Goal: Information Seeking & Learning: Check status

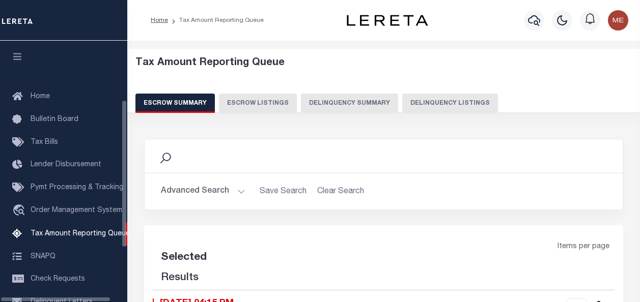
select select "100"
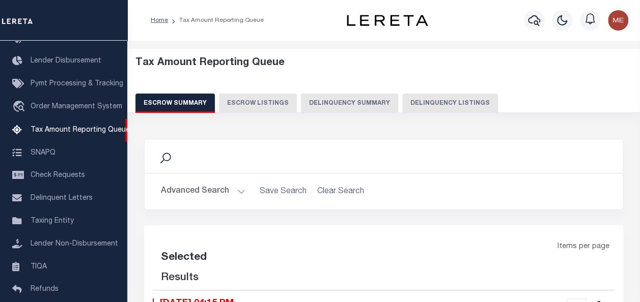
select select "100"
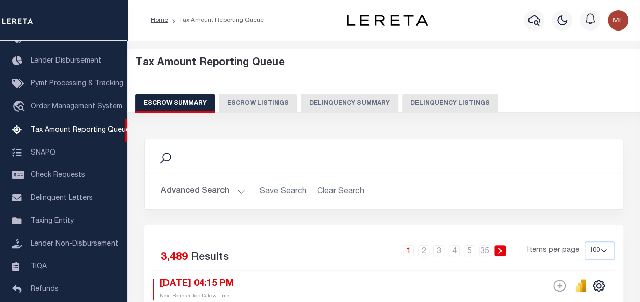
click at [338, 101] on button "Delinquency Summary" at bounding box center [349, 103] width 97 height 19
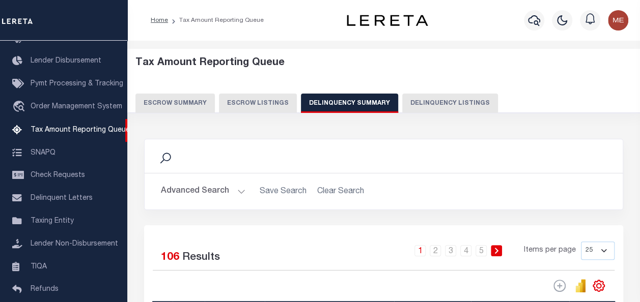
click at [428, 93] on div "Tax Amount Reporting Queue Escrow Summary Escrow Listings Delinquency Summary" at bounding box center [383, 85] width 497 height 56
click at [429, 97] on button "Delinquency Listings" at bounding box center [450, 103] width 96 height 19
select select
select select "100"
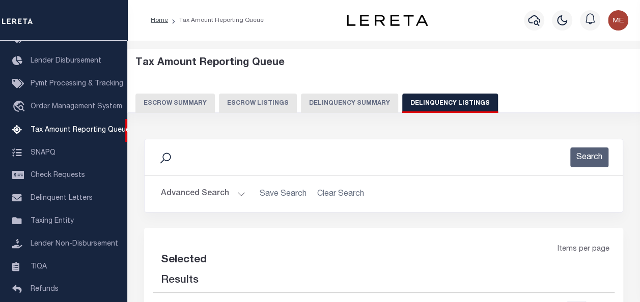
select select "100"
click at [236, 194] on button "Advanced Search" at bounding box center [203, 194] width 85 height 20
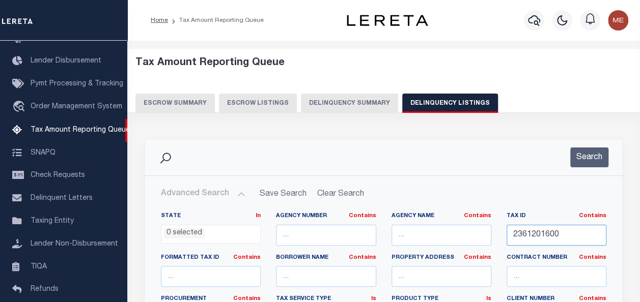
click at [542, 234] on input "2361201600" at bounding box center [557, 235] width 100 height 21
paste input "030200-143.75-2-21"
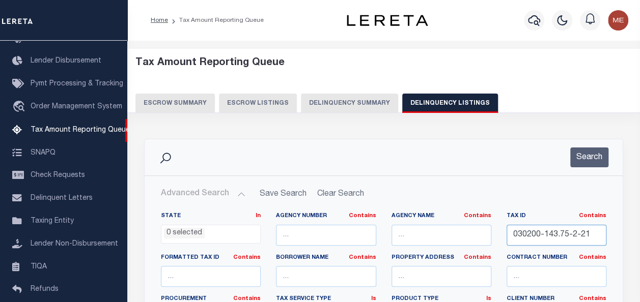
drag, startPoint x: 528, startPoint y: 233, endPoint x: 647, endPoint y: 243, distance: 119.1
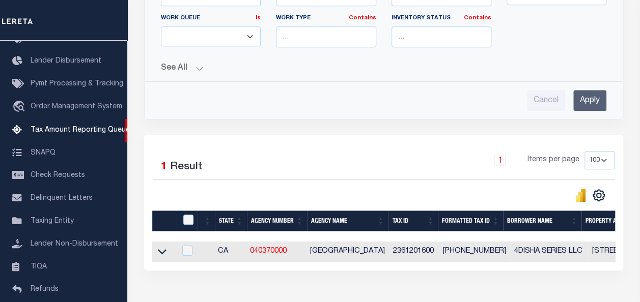
scroll to position [372, 0]
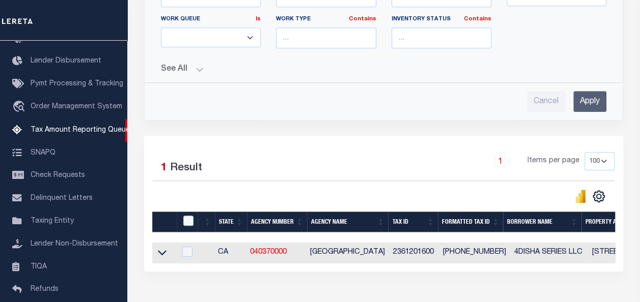
click at [586, 91] on input "Apply" at bounding box center [589, 101] width 33 height 21
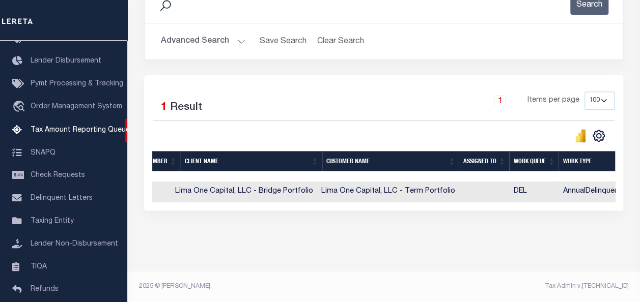
scroll to position [0, 775]
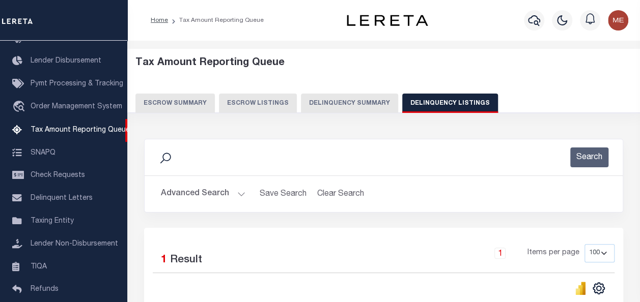
click at [230, 192] on button "Advanced Search" at bounding box center [203, 194] width 85 height 20
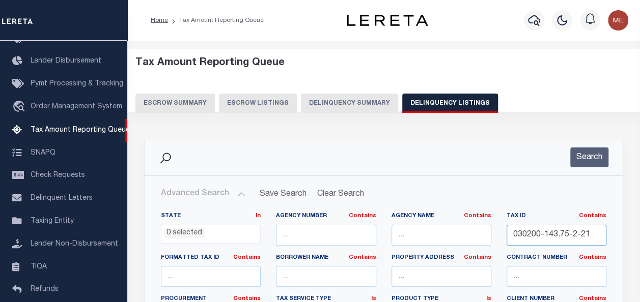
click at [538, 230] on input "030200-143.75-2-21" at bounding box center [557, 235] width 100 height 21
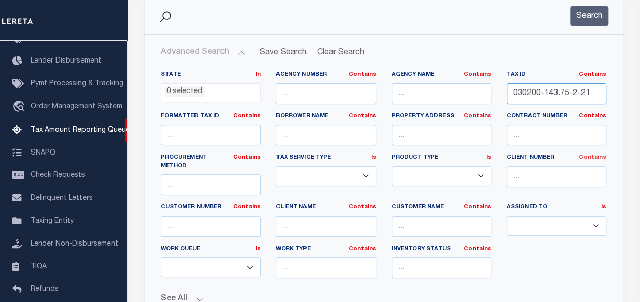
scroll to position [135, 0]
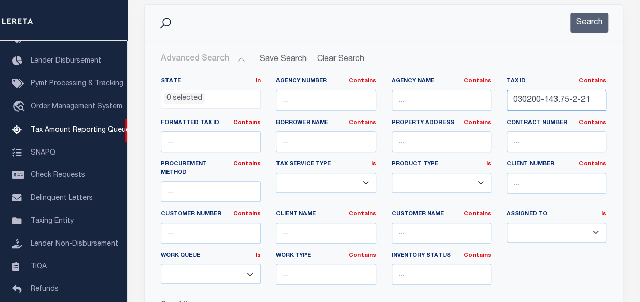
click at [568, 98] on input "030200-143.75-2-21" at bounding box center [557, 100] width 100 height 21
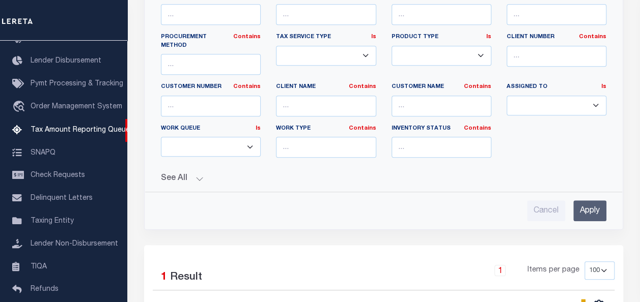
scroll to position [0, 0]
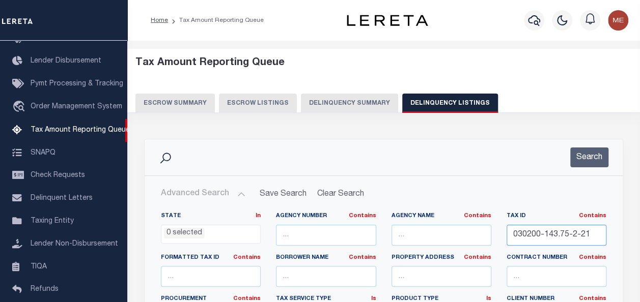
paste input "4.69-2-9"
drag, startPoint x: 525, startPoint y: 234, endPoint x: 647, endPoint y: 249, distance: 122.6
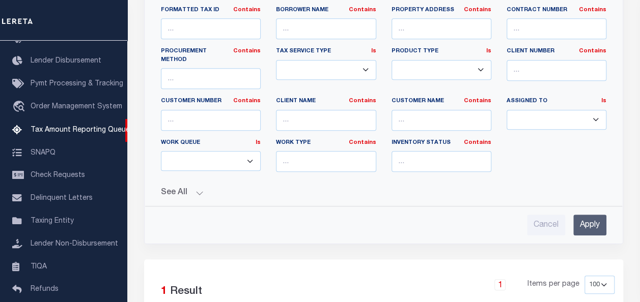
scroll to position [248, 0]
type input "030200-144.69-2-9"
click at [585, 214] on input "Apply" at bounding box center [589, 224] width 33 height 21
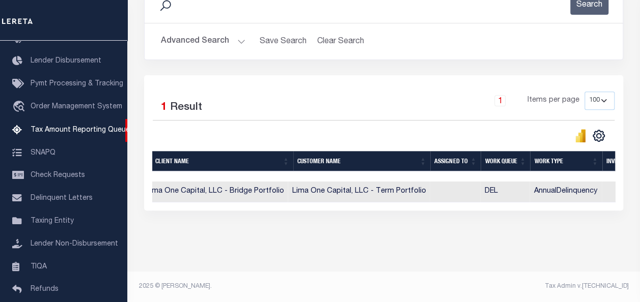
scroll to position [0, 1171]
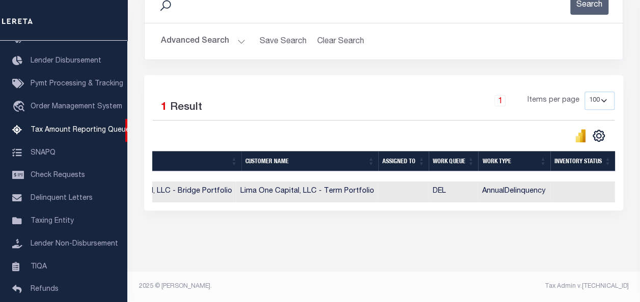
click at [453, 237] on div "Data sync process is currently running, you may face some response delays. Sear…" at bounding box center [383, 108] width 493 height 265
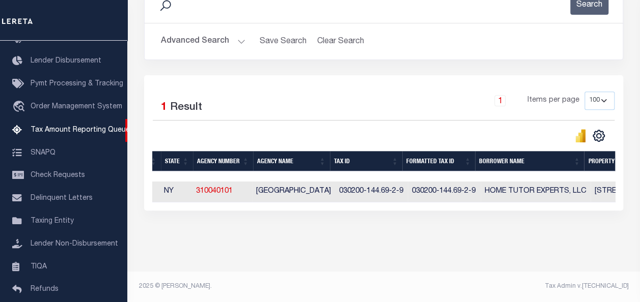
scroll to position [0, 0]
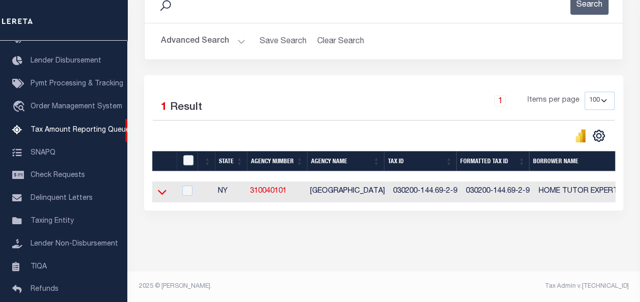
click at [163, 188] on icon at bounding box center [162, 192] width 9 height 11
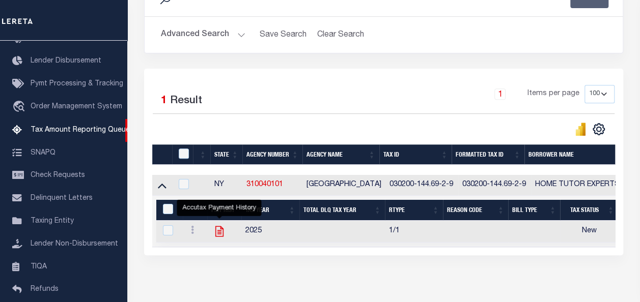
click at [217, 232] on icon "" at bounding box center [219, 231] width 13 height 13
checkbox input "true"
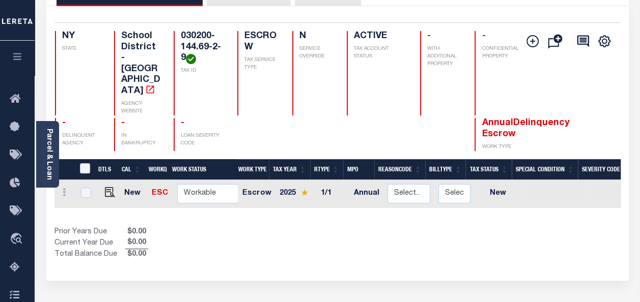
scroll to position [89, 0]
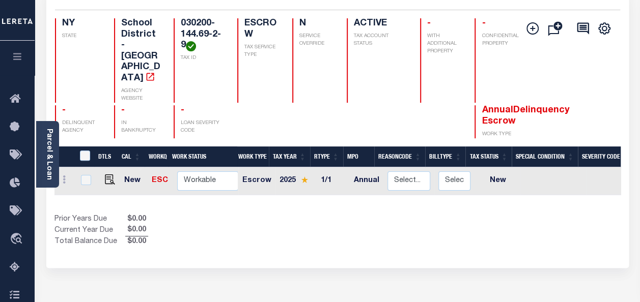
click at [385, 167] on td "Select... Payment Reversal Taxable Value Change Assessment Change Occupancy Tax…" at bounding box center [408, 181] width 51 height 29
checkbox input "true"
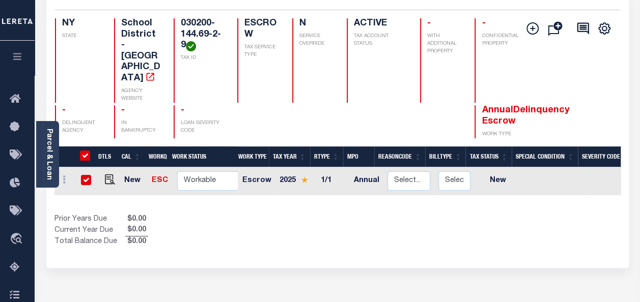
checkbox input "true"
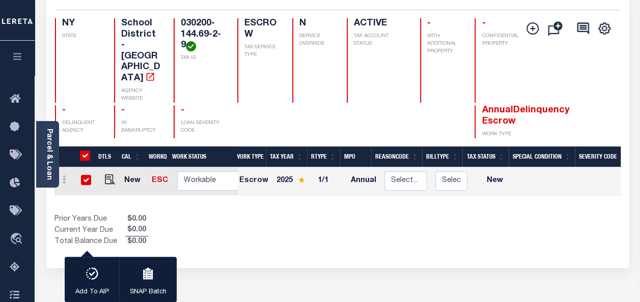
scroll to position [0, 0]
click at [210, 180] on div "DTLS CAL WorkQ Work Status Work Type Tax Year RType MPO ReasonCode BillType Tax…" at bounding box center [337, 198] width 566 height 102
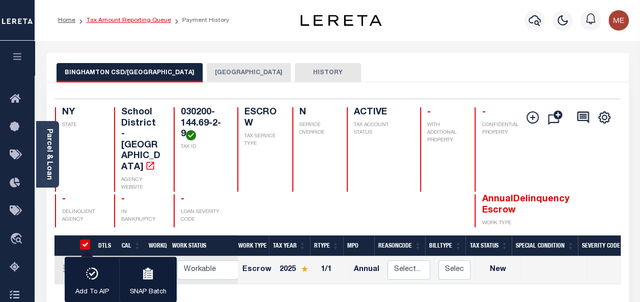
click at [149, 21] on link "Tax Amount Reporting Queue" at bounding box center [129, 20] width 85 height 6
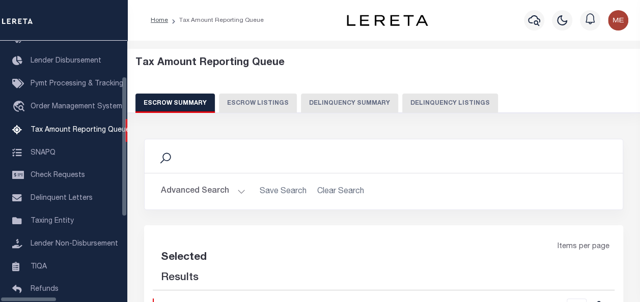
select select "100"
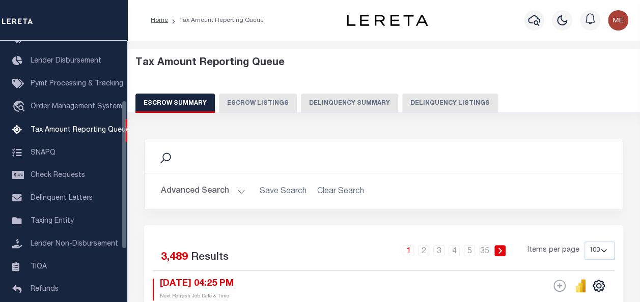
scroll to position [104, 0]
click at [423, 102] on button "Delinquency Listings" at bounding box center [450, 103] width 96 height 19
select select "100"
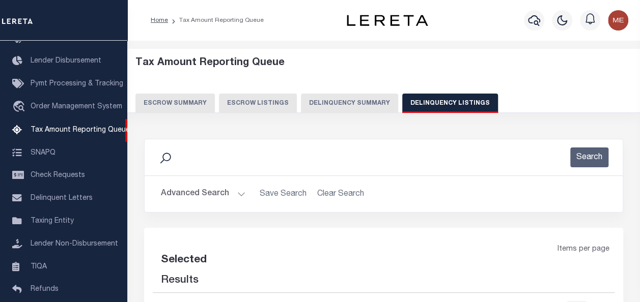
select select "100"
click at [232, 194] on button "Advanced Search" at bounding box center [203, 194] width 85 height 20
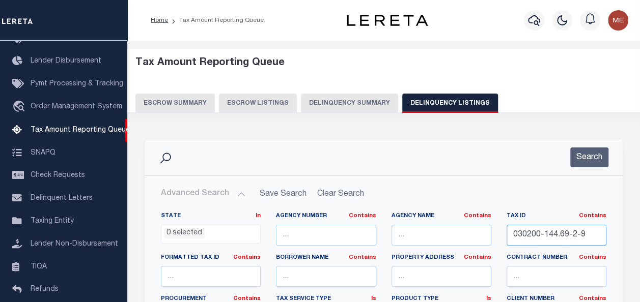
click at [557, 236] on input "030200-144.69-2-9" at bounding box center [557, 235] width 100 height 21
paste input "3.75-2-21"
drag, startPoint x: 526, startPoint y: 233, endPoint x: 647, endPoint y: 233, distance: 120.7
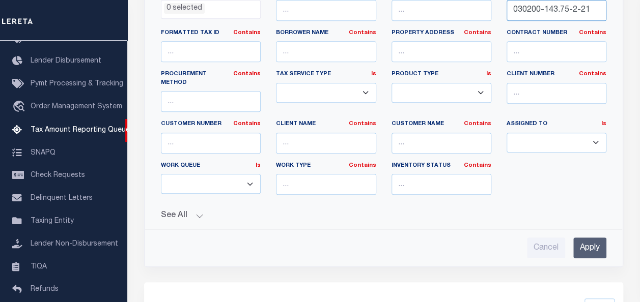
scroll to position [229, 0]
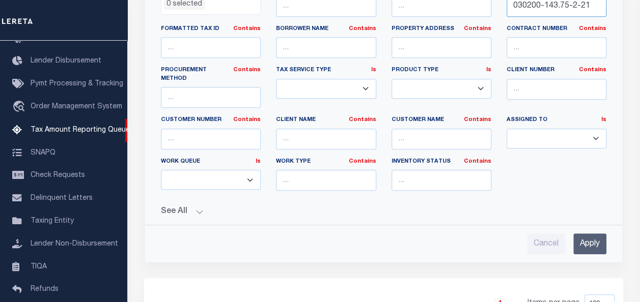
type input "030200-143.75-2-21"
click at [596, 234] on input "Apply" at bounding box center [589, 244] width 33 height 21
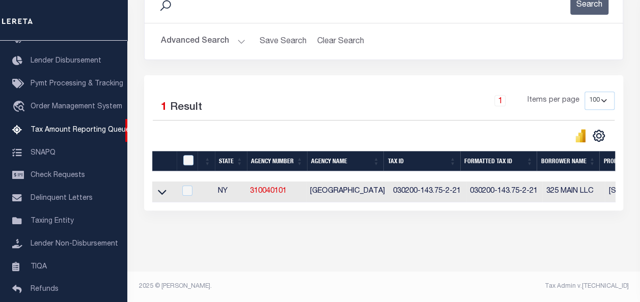
scroll to position [159, 0]
click at [159, 187] on icon at bounding box center [162, 192] width 9 height 11
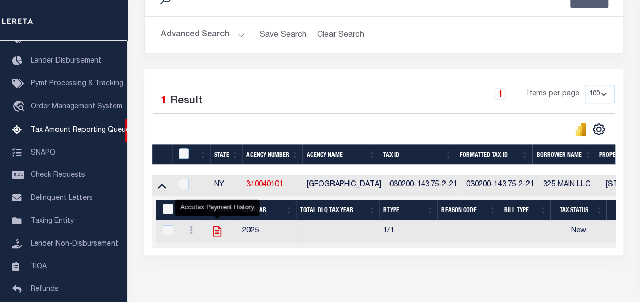
click at [219, 228] on icon "" at bounding box center [217, 232] width 8 height 11
checkbox input "true"
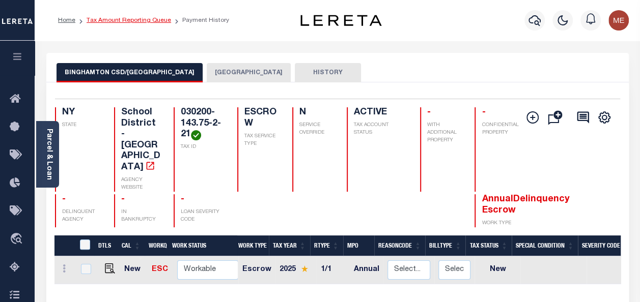
click at [151, 21] on link "Tax Amount Reporting Queue" at bounding box center [129, 20] width 85 height 6
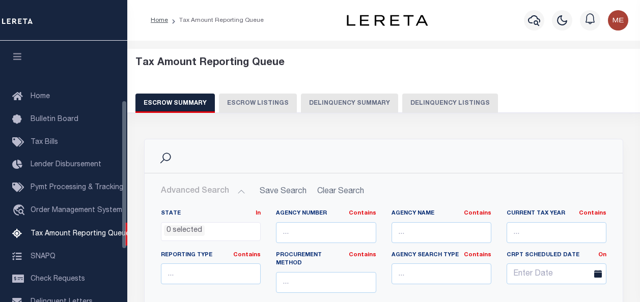
select select
select select "100"
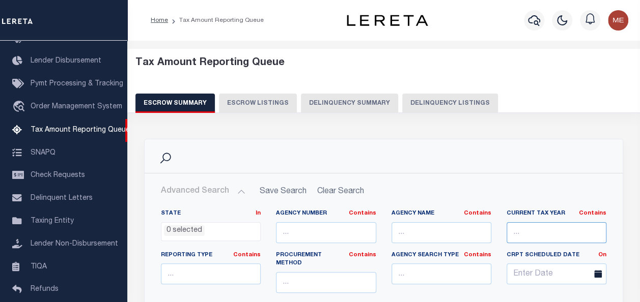
click at [533, 227] on input "text" at bounding box center [557, 232] width 100 height 21
click at [429, 105] on button "Delinquency Listings" at bounding box center [450, 103] width 96 height 19
select select
select select "100"
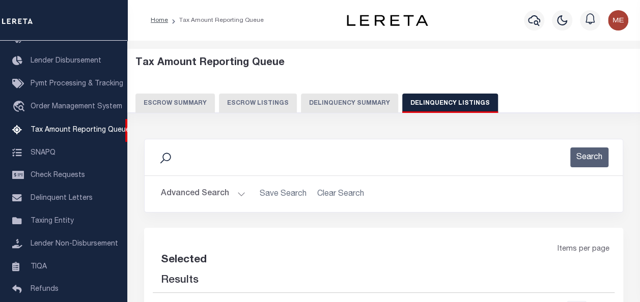
select select "100"
click at [237, 198] on button "Advanced Search" at bounding box center [203, 194] width 85 height 20
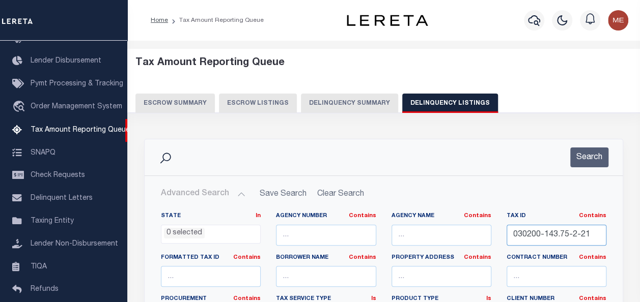
click at [546, 235] on input "030200-143.75-2-21" at bounding box center [557, 235] width 100 height 21
paste input "4.71-1-28"
drag, startPoint x: 525, startPoint y: 235, endPoint x: 647, endPoint y: 239, distance: 121.7
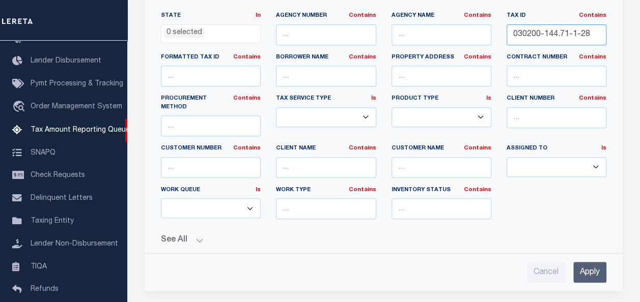
scroll to position [206, 0]
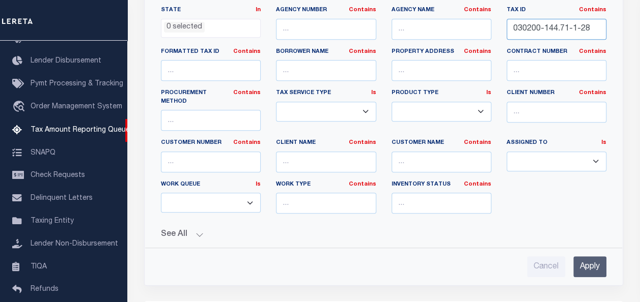
type input "030200-144.71-1-28"
click at [596, 257] on input "Apply" at bounding box center [589, 267] width 33 height 21
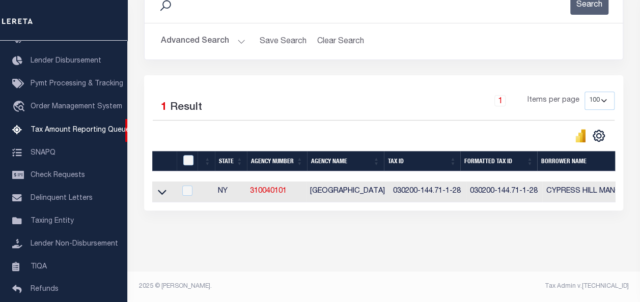
scroll to position [159, 0]
drag, startPoint x: 167, startPoint y: 184, endPoint x: 184, endPoint y: 190, distance: 18.4
click at [167, 188] on link at bounding box center [162, 191] width 12 height 7
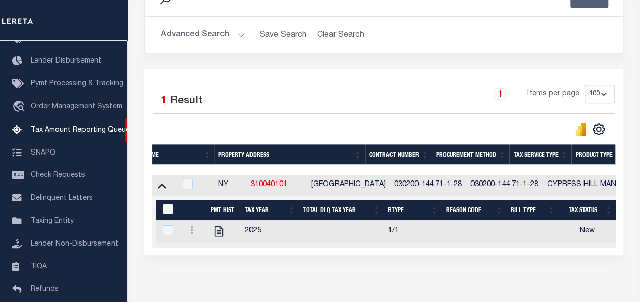
scroll to position [0, 0]
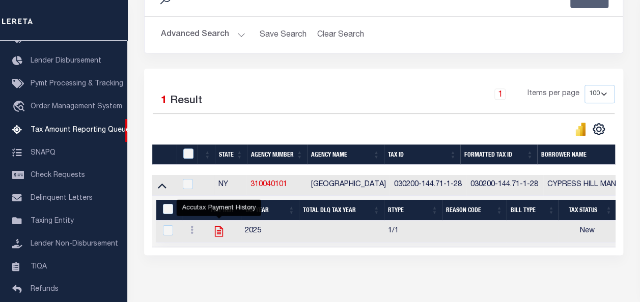
click at [218, 234] on icon "" at bounding box center [219, 232] width 8 height 11
checkbox input "true"
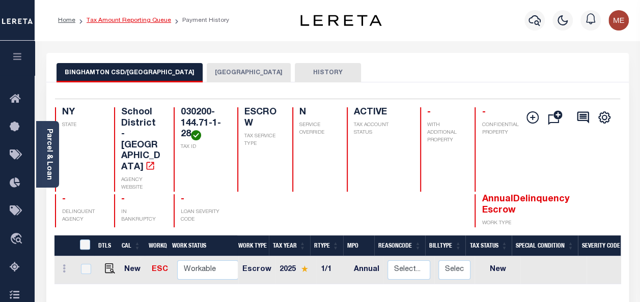
click at [131, 23] on link "Tax Amount Reporting Queue" at bounding box center [129, 20] width 85 height 6
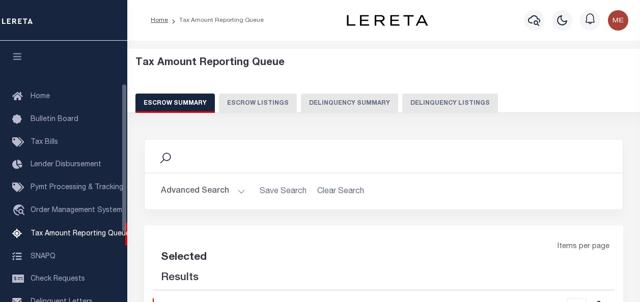
select select "100"
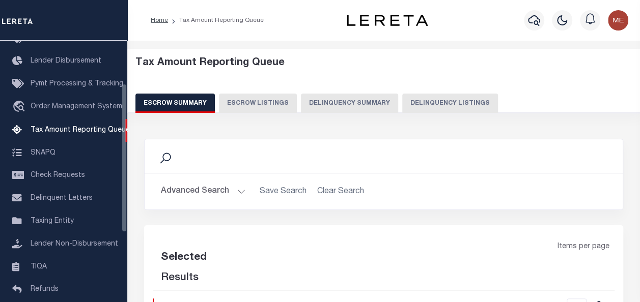
select select "100"
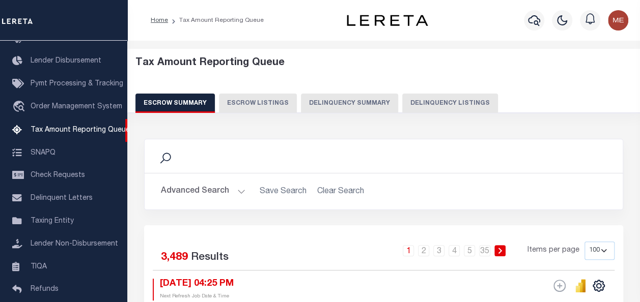
click at [425, 105] on button "Delinquency Listings" at bounding box center [450, 103] width 96 height 19
select select
select select "100"
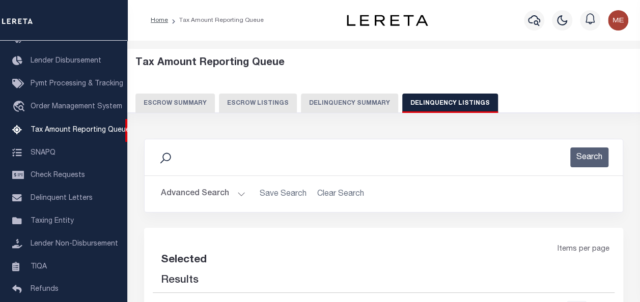
select select "100"
click at [209, 192] on button "Advanced Search" at bounding box center [203, 194] width 85 height 20
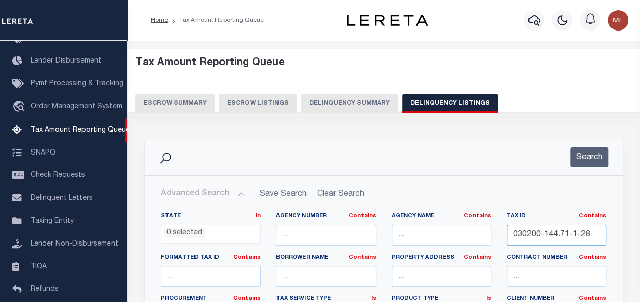
click at [567, 228] on input "030200-144.71-1-28" at bounding box center [557, 235] width 100 height 21
paste input "59.36-4-4"
drag, startPoint x: 525, startPoint y: 234, endPoint x: 647, endPoint y: 205, distance: 125.2
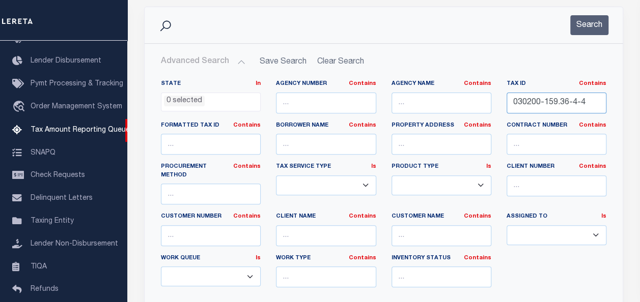
scroll to position [174, 0]
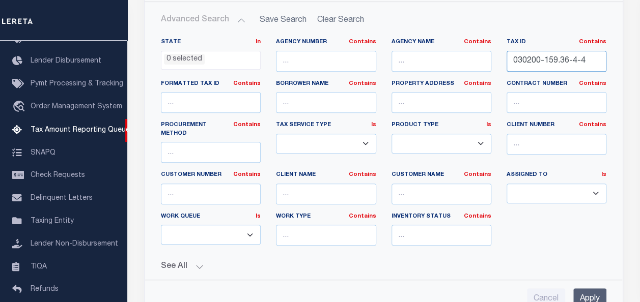
type input "030200-159.36-4-4"
click at [584, 289] on input "Apply" at bounding box center [589, 299] width 33 height 21
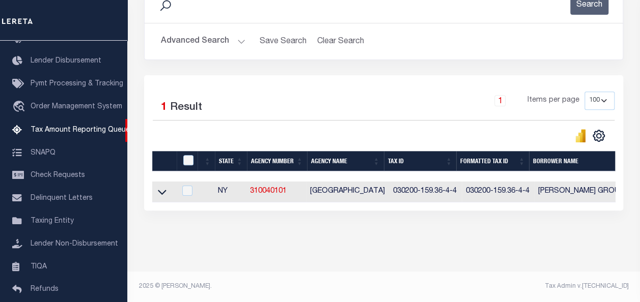
scroll to position [159, 0]
click at [169, 184] on td at bounding box center [163, 192] width 23 height 21
checkbox input "true"
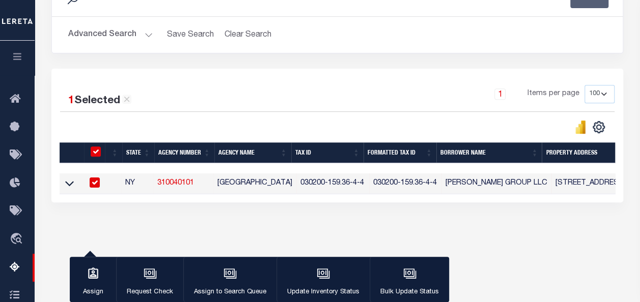
scroll to position [158, 0]
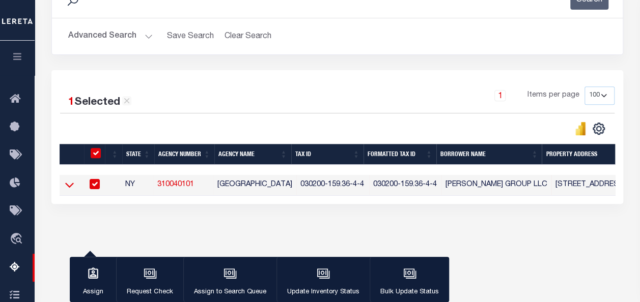
click at [71, 188] on icon at bounding box center [69, 185] width 9 height 11
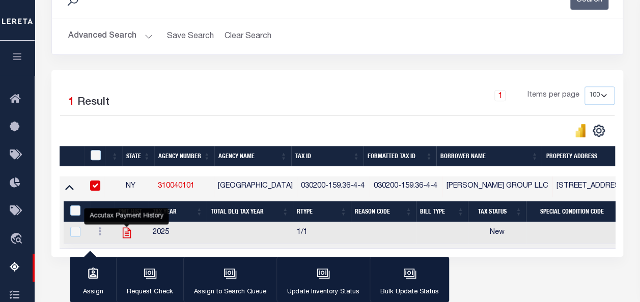
click at [127, 232] on icon "" at bounding box center [126, 233] width 13 height 13
checkbox input "true"
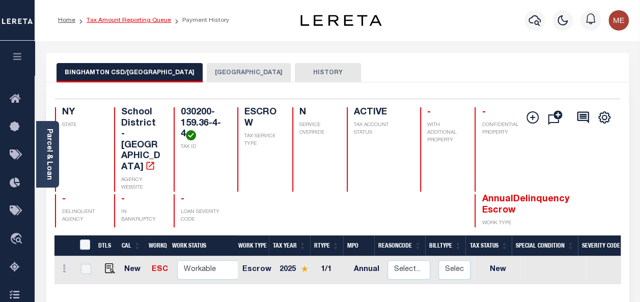
click at [107, 23] on link "Tax Amount Reporting Queue" at bounding box center [129, 20] width 85 height 6
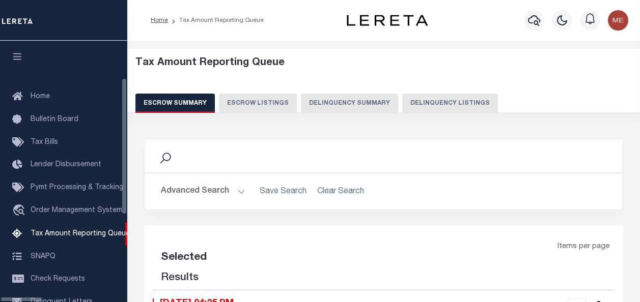
select select "100"
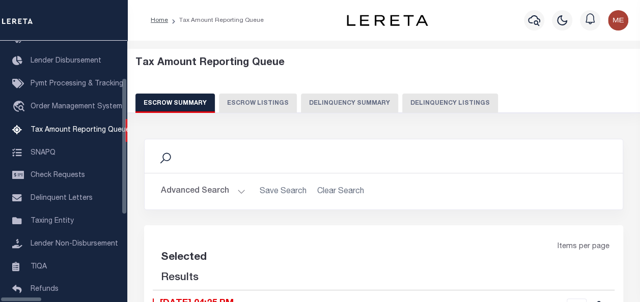
select select "100"
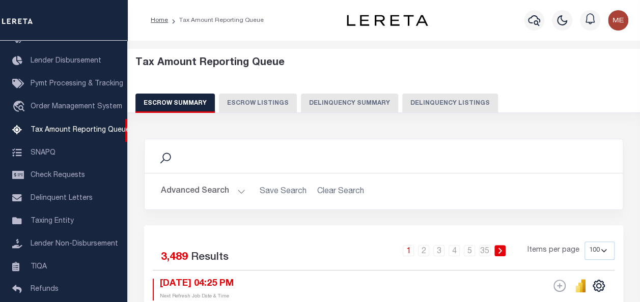
click at [212, 185] on button "Advanced Search" at bounding box center [203, 192] width 85 height 20
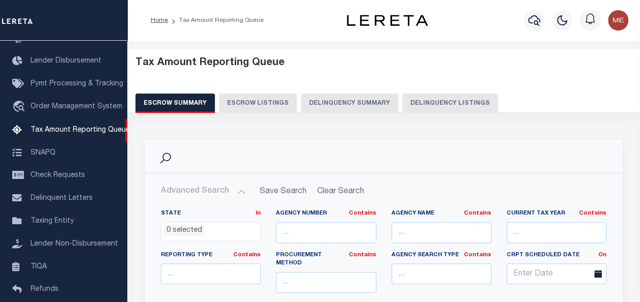
click at [427, 108] on button "Delinquency Listings" at bounding box center [450, 103] width 96 height 19
select select
select select "100"
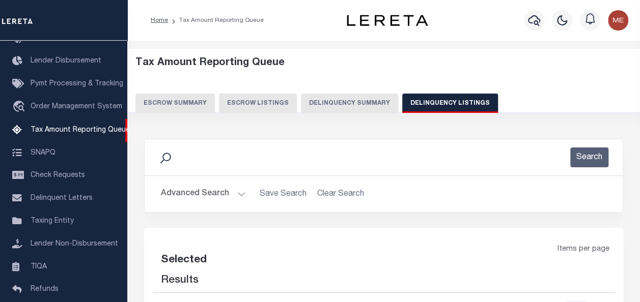
select select "100"
click at [231, 197] on button "Advanced Search" at bounding box center [203, 194] width 85 height 20
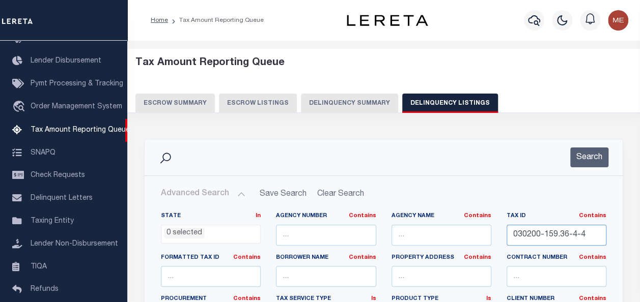
click at [537, 239] on input "030200-159.36-4-4" at bounding box center [557, 235] width 100 height 21
paste input "60.29-4-16"
drag, startPoint x: 529, startPoint y: 238, endPoint x: 647, endPoint y: 251, distance: 118.4
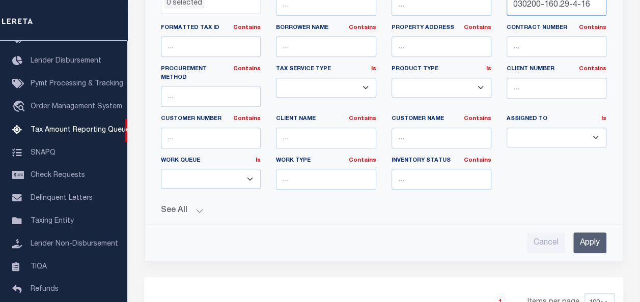
scroll to position [233, 0]
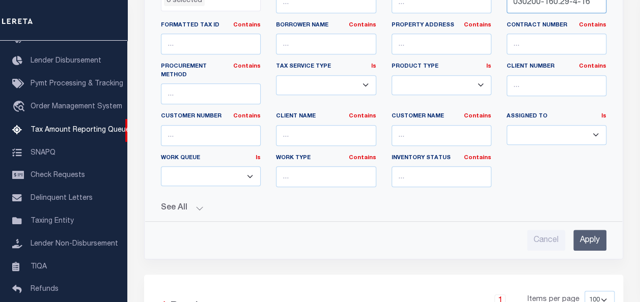
type input "030200-160.29-4-16"
click at [594, 230] on input "Apply" at bounding box center [589, 240] width 33 height 21
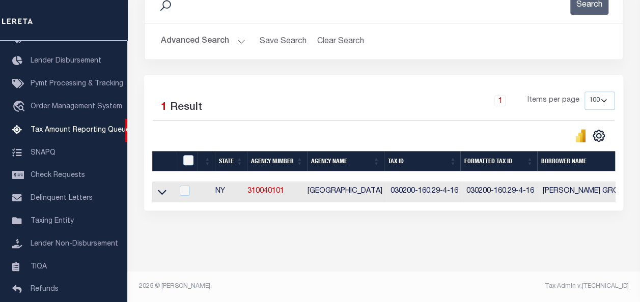
scroll to position [159, 0]
click at [162, 187] on icon at bounding box center [162, 192] width 9 height 11
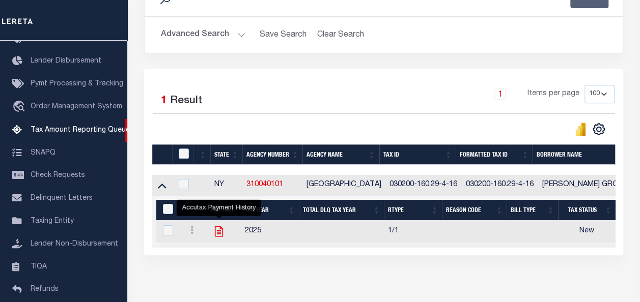
click at [219, 231] on icon "" at bounding box center [218, 231] width 13 height 13
checkbox input "true"
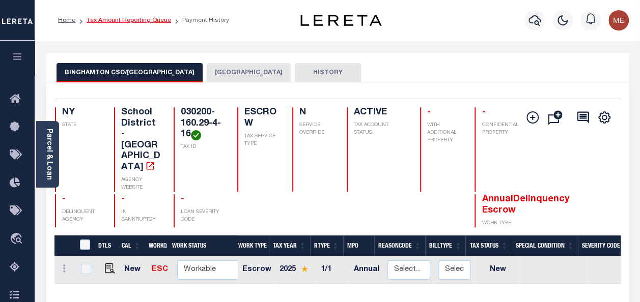
click at [152, 21] on link "Tax Amount Reporting Queue" at bounding box center [129, 20] width 85 height 6
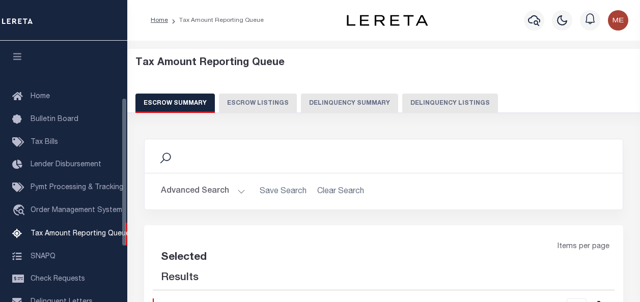
select select "100"
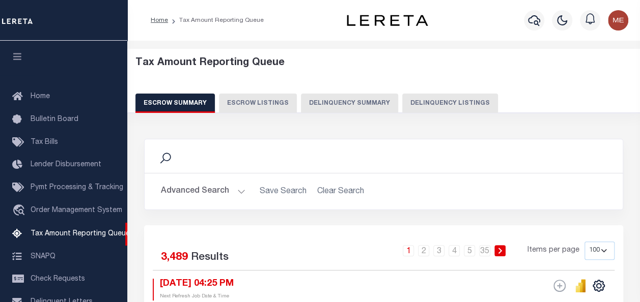
scroll to position [104, 0]
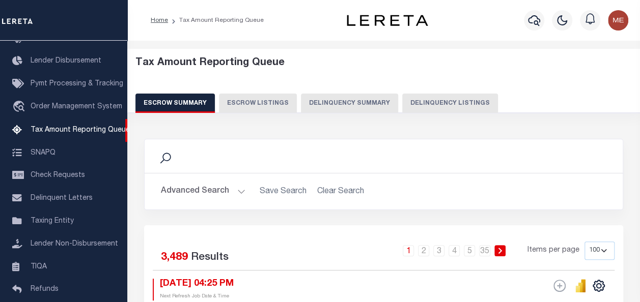
click at [439, 109] on button "Delinquency Listings" at bounding box center [450, 103] width 96 height 19
select select
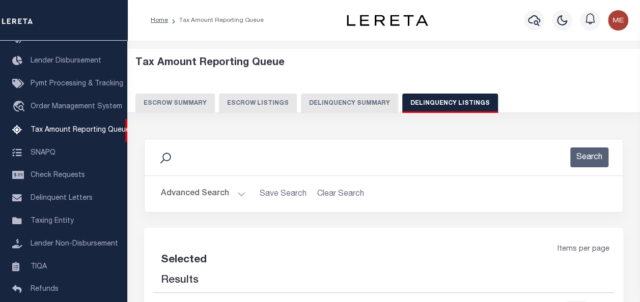
click at [241, 193] on button "Advanced Search" at bounding box center [203, 194] width 85 height 20
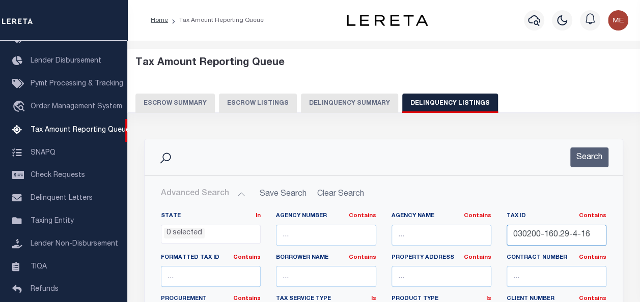
click at [548, 233] on input "030200-160.29-4-16" at bounding box center [557, 235] width 100 height 21
select select "100"
paste input "46-5-15"
drag, startPoint x: 530, startPoint y: 240, endPoint x: 647, endPoint y: 249, distance: 116.9
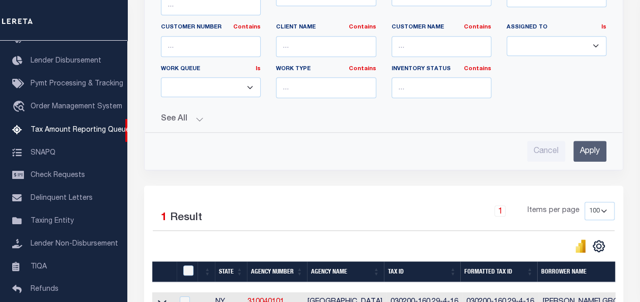
type input "030200-160.46-5-15"
click at [577, 141] on input "Apply" at bounding box center [589, 151] width 33 height 21
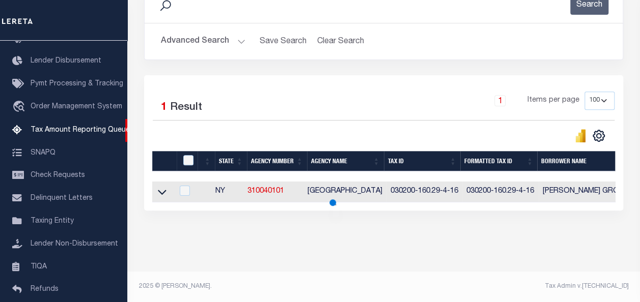
scroll to position [159, 0]
click at [160, 190] on icon at bounding box center [162, 192] width 9 height 5
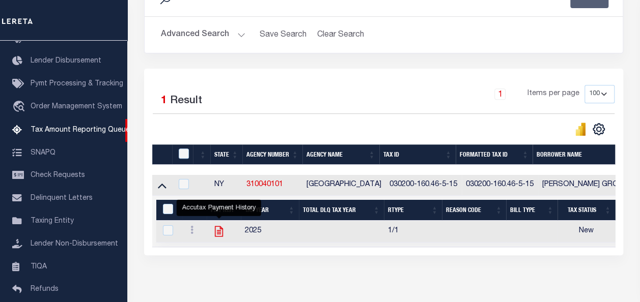
click at [222, 231] on icon "" at bounding box center [219, 232] width 8 height 11
checkbox input "true"
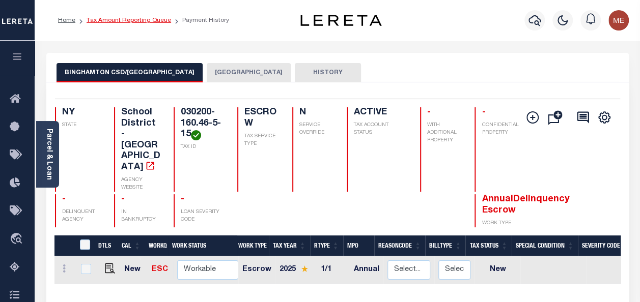
click at [154, 17] on link "Tax Amount Reporting Queue" at bounding box center [129, 20] width 85 height 6
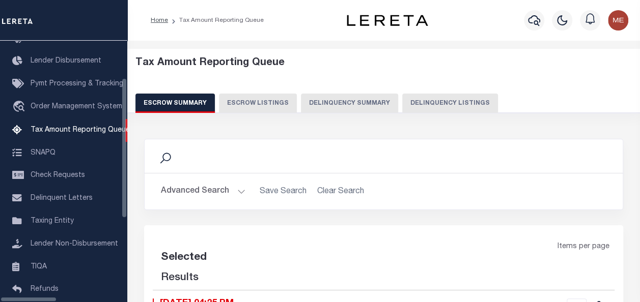
scroll to position [104, 0]
select select "100"
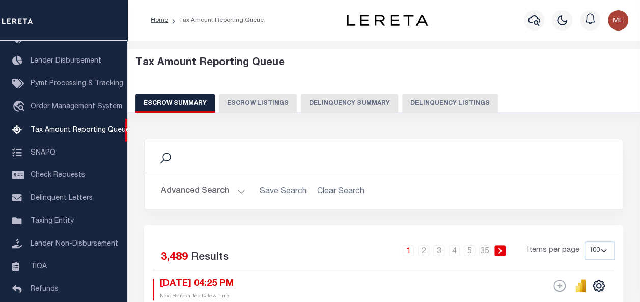
click at [410, 106] on button "Delinquency Listings" at bounding box center [450, 103] width 96 height 19
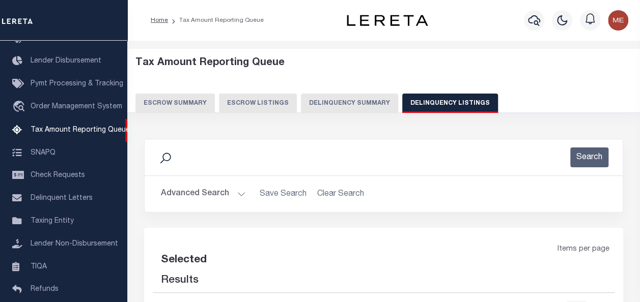
click at [216, 194] on button "Advanced Search" at bounding box center [203, 194] width 85 height 20
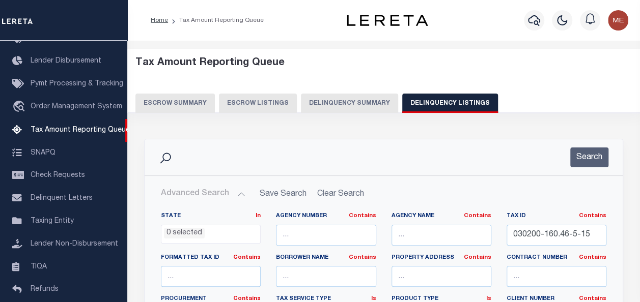
select select "100"
click at [541, 227] on input "030200-160.46-5-15" at bounding box center [557, 235] width 100 height 21
paste input "1.23-2-3"
drag, startPoint x: 526, startPoint y: 238, endPoint x: 647, endPoint y: 268, distance: 124.8
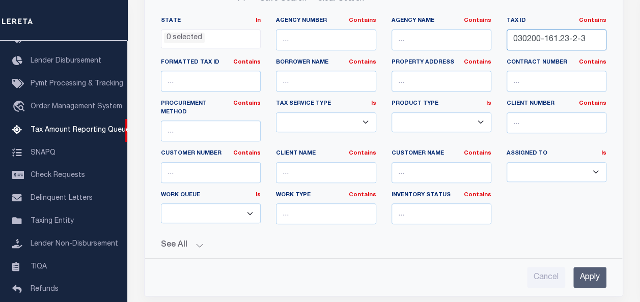
scroll to position [212, 0]
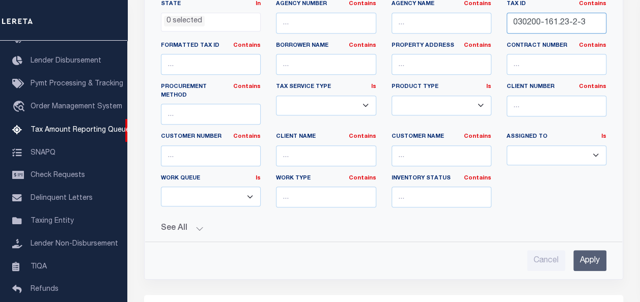
type input "030200-161.23-2-3"
click at [605, 250] on input "Apply" at bounding box center [589, 260] width 33 height 21
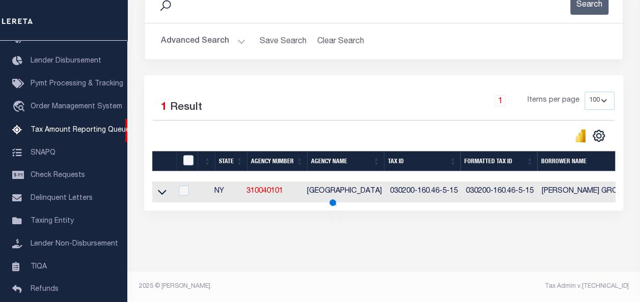
scroll to position [159, 0]
click at [161, 189] on icon at bounding box center [162, 192] width 9 height 11
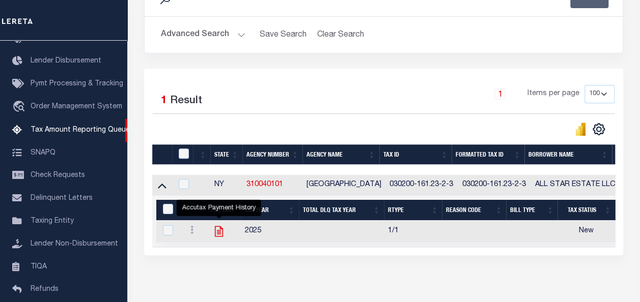
click at [217, 231] on icon "" at bounding box center [219, 232] width 8 height 11
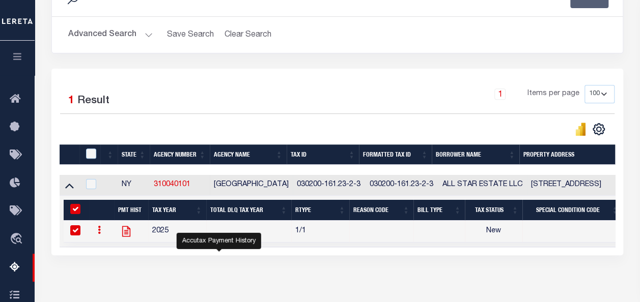
checkbox input "true"
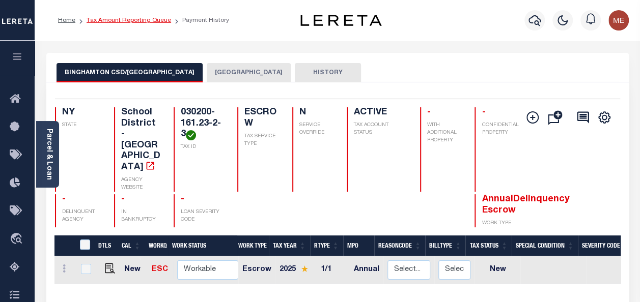
click at [141, 23] on link "Tax Amount Reporting Queue" at bounding box center [129, 20] width 85 height 6
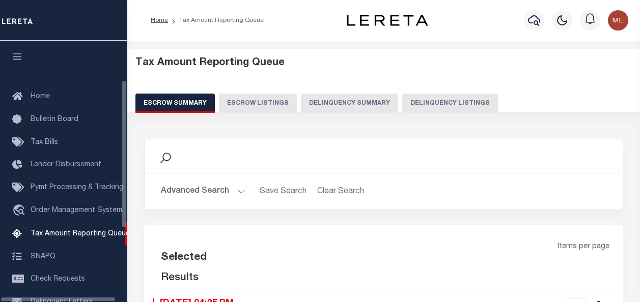
select select "100"
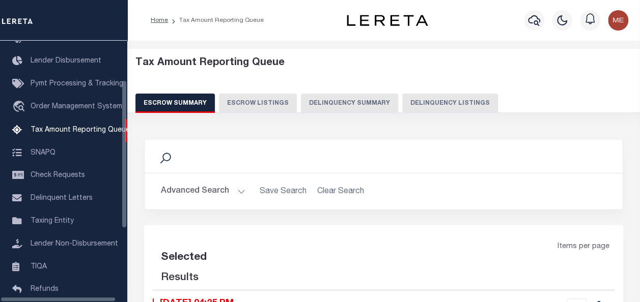
scroll to position [104, 0]
select select "100"
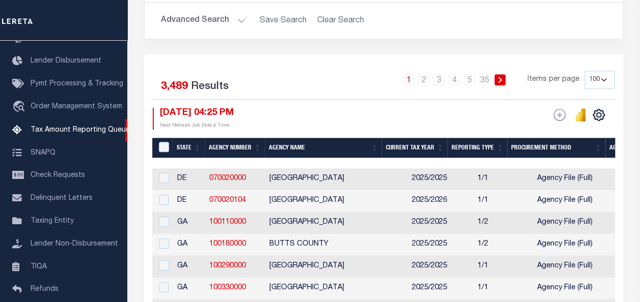
scroll to position [0, 0]
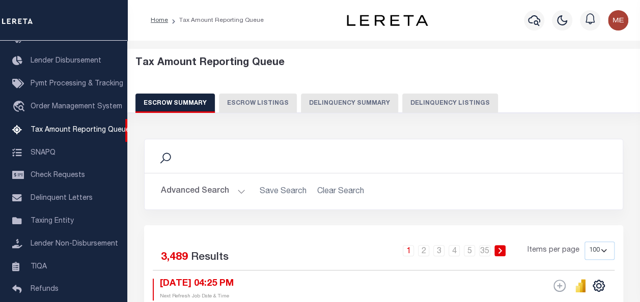
click at [439, 101] on button "Delinquency Listings" at bounding box center [450, 103] width 96 height 19
select select
select select "100"
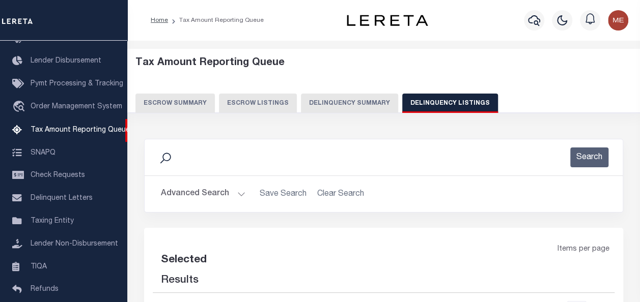
click at [240, 190] on button "Advanced Search" at bounding box center [203, 194] width 85 height 20
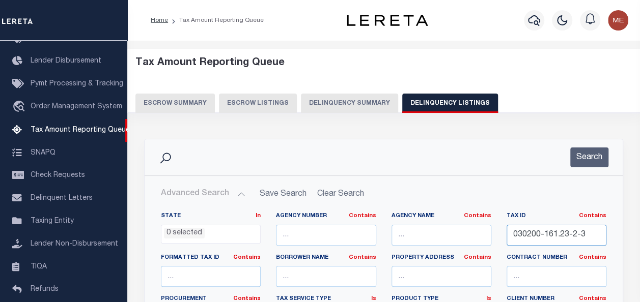
click at [555, 231] on input "030200-161.23-2-3" at bounding box center [557, 235] width 100 height 21
select select "100"
paste input "76.24-2-18"
drag, startPoint x: 532, startPoint y: 233, endPoint x: 647, endPoint y: 228, distance: 115.7
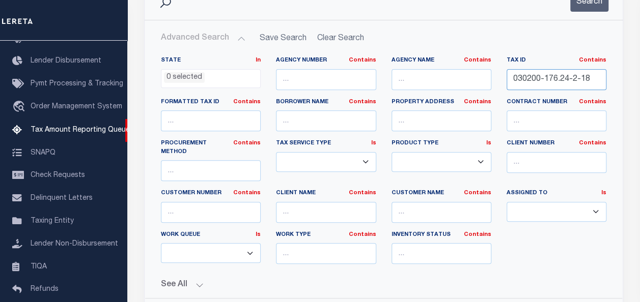
scroll to position [157, 0]
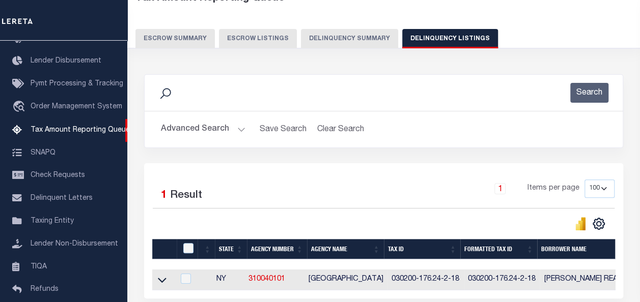
scroll to position [64, 0]
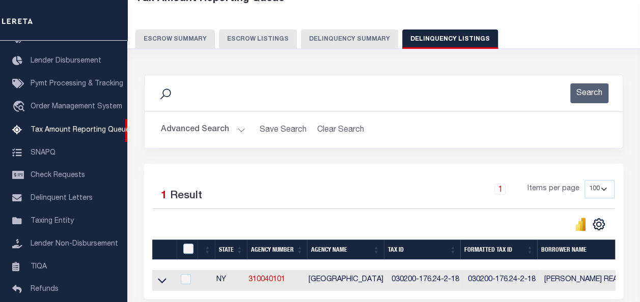
click at [231, 133] on button "Advanced Search" at bounding box center [203, 130] width 85 height 20
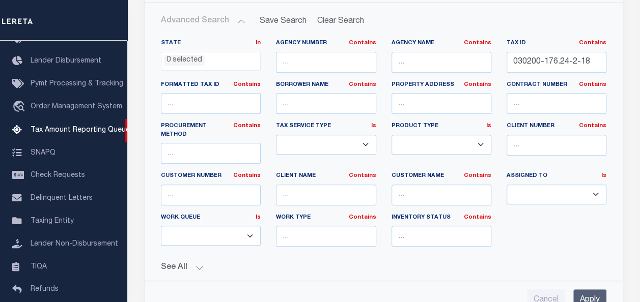
scroll to position [173, 0]
click at [521, 60] on input "030200-176.24-2-18" at bounding box center [557, 62] width 100 height 21
paste input "331100-38-2-34"
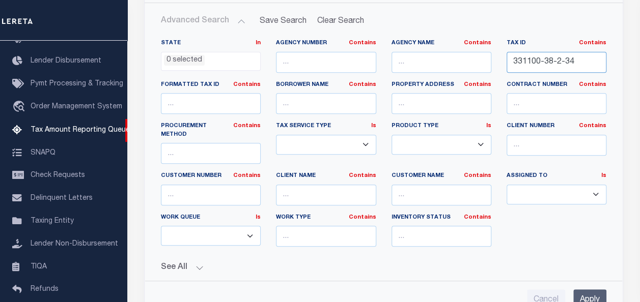
drag, startPoint x: 521, startPoint y: 61, endPoint x: 647, endPoint y: 72, distance: 126.8
click at [639, 72] on html "Home Tax Amount Reporting Queue Profile" at bounding box center [320, 194] width 640 height 735
type input "331100-38-2-34"
click at [596, 290] on input "Apply" at bounding box center [589, 300] width 33 height 21
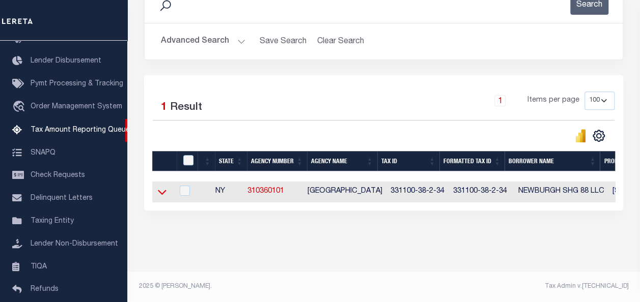
click at [163, 187] on icon at bounding box center [162, 192] width 9 height 11
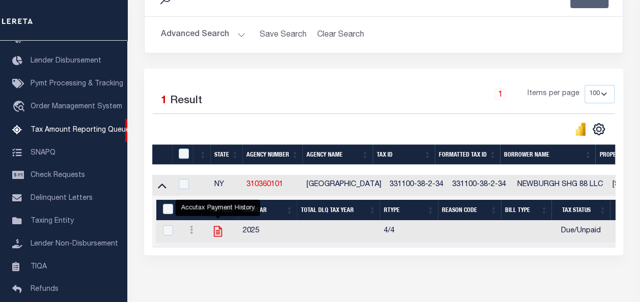
click at [218, 233] on icon "" at bounding box center [218, 232] width 8 height 11
checkbox input "true"
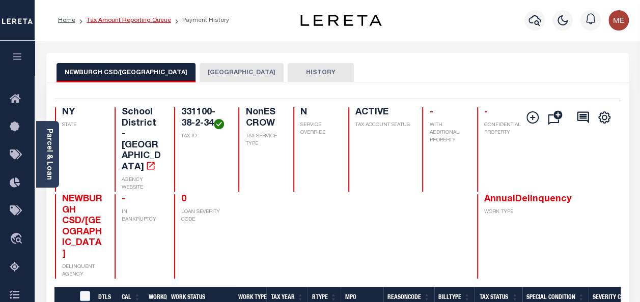
click at [150, 20] on link "Tax Amount Reporting Queue" at bounding box center [129, 20] width 85 height 6
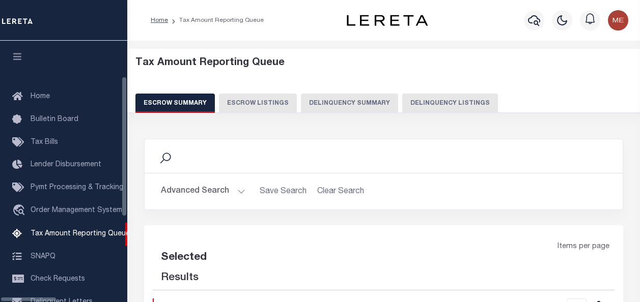
select select "100"
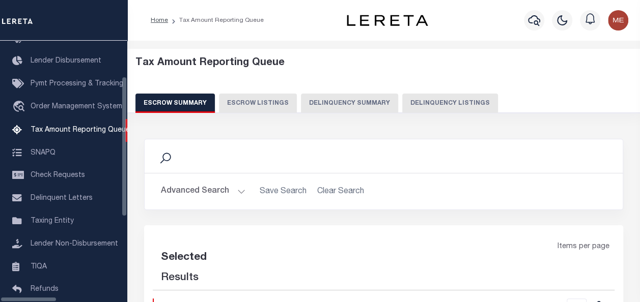
select select "100"
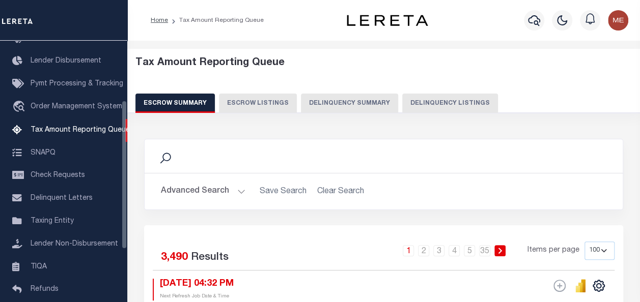
click at [195, 193] on button "Advanced Search" at bounding box center [203, 192] width 85 height 20
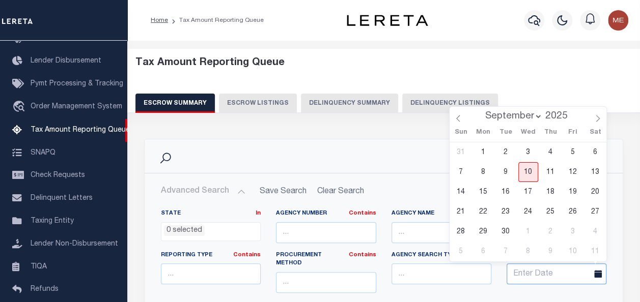
click at [563, 268] on input "text" at bounding box center [557, 274] width 100 height 21
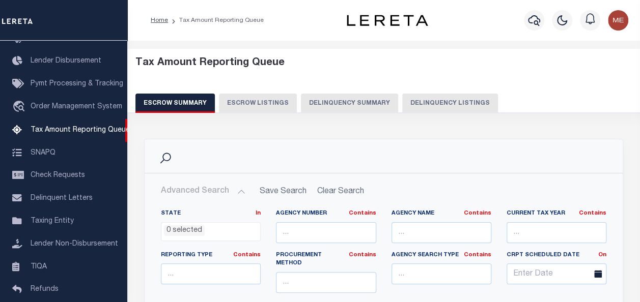
click at [412, 114] on div "Tax Amount Reporting Queue Escrow Summary Escrow Listings Delinquency Summary" at bounding box center [384, 89] width 533 height 80
click at [412, 112] on button "Delinquency Listings" at bounding box center [450, 103] width 96 height 19
select select
select select "100"
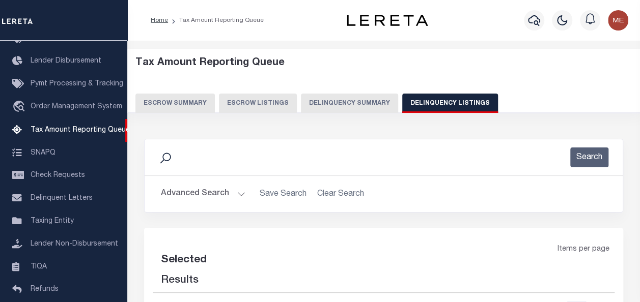
select select "100"
click at [222, 195] on button "Advanced Search" at bounding box center [203, 194] width 85 height 20
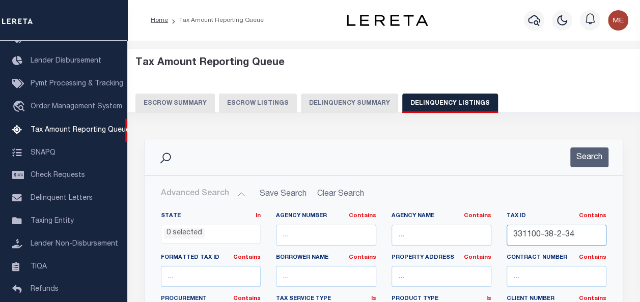
click at [557, 237] on input "331100-38-2-34" at bounding box center [557, 235] width 100 height 21
paste input "text"
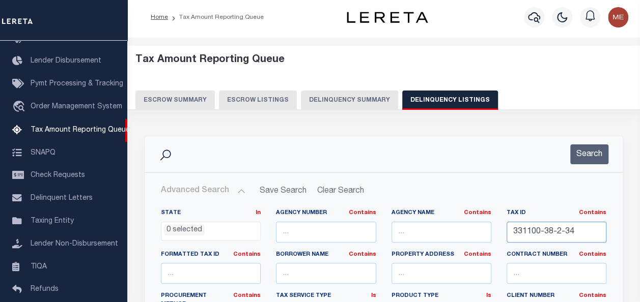
drag, startPoint x: 521, startPoint y: 232, endPoint x: 647, endPoint y: 242, distance: 126.6
type input "331100-38-2-34"
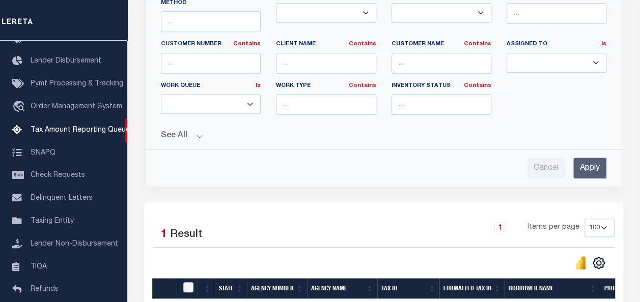
scroll to position [368, 0]
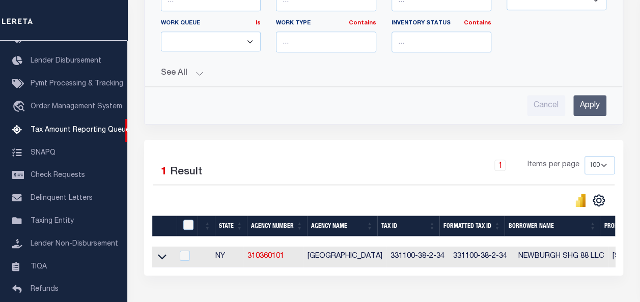
click at [587, 101] on input "Apply" at bounding box center [589, 105] width 33 height 21
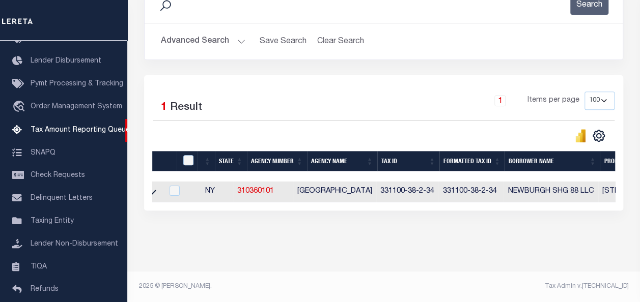
scroll to position [0, 0]
click at [164, 190] on icon at bounding box center [162, 192] width 9 height 5
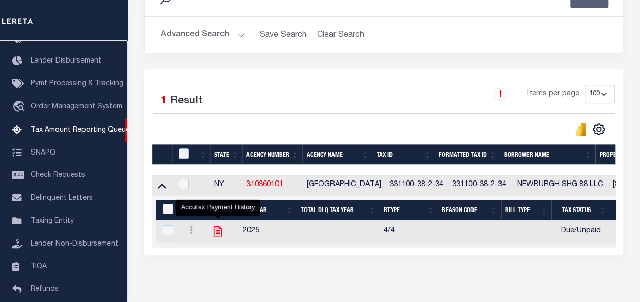
click at [219, 232] on icon "" at bounding box center [217, 231] width 13 height 13
checkbox input "true"
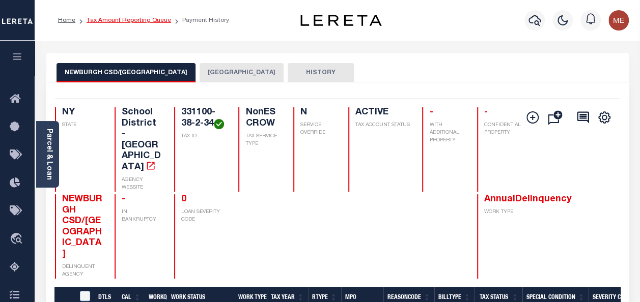
click at [107, 20] on link "Tax Amount Reporting Queue" at bounding box center [129, 20] width 85 height 6
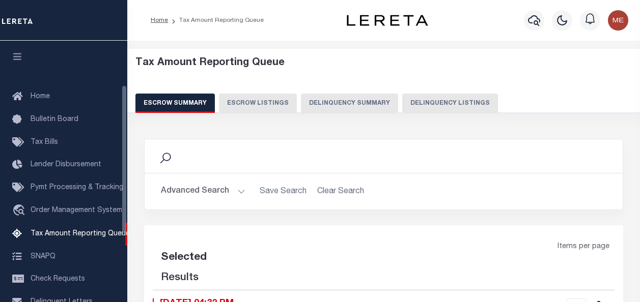
select select
select select "100"
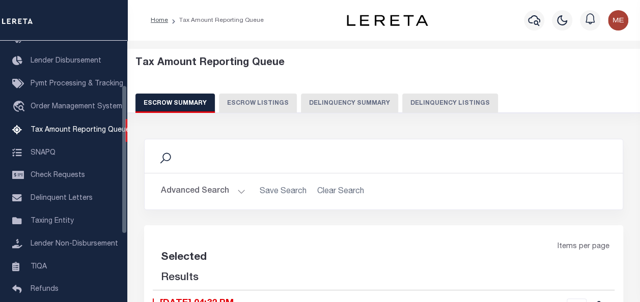
select select "100"
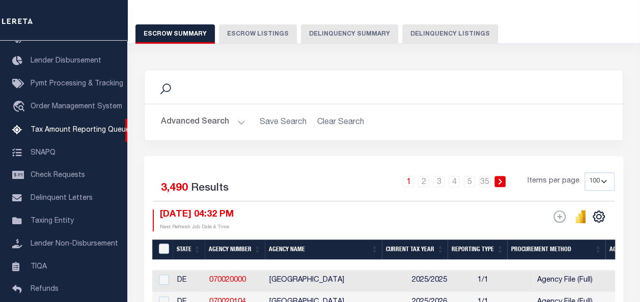
scroll to position [69, 0]
click at [225, 127] on button "Advanced Search" at bounding box center [203, 123] width 85 height 20
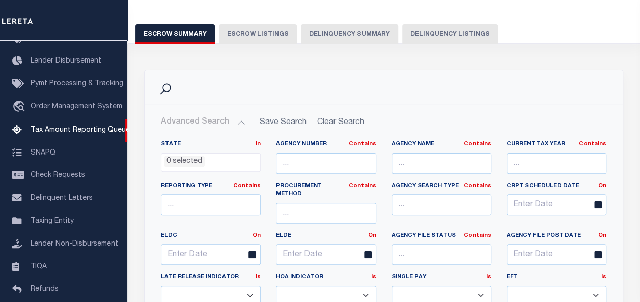
click at [434, 34] on button "Delinquency Listings" at bounding box center [450, 33] width 96 height 19
select select "100"
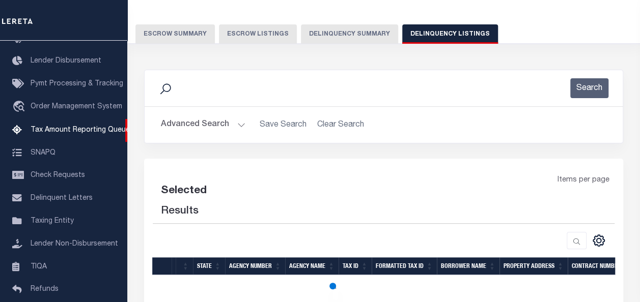
select select "100"
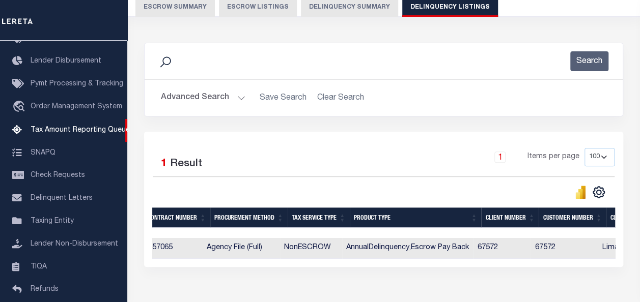
scroll to position [0, 857]
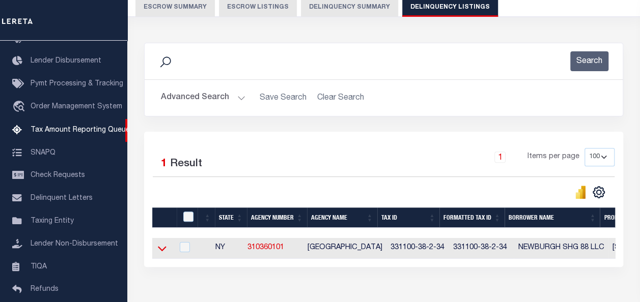
click at [163, 244] on icon at bounding box center [162, 248] width 9 height 11
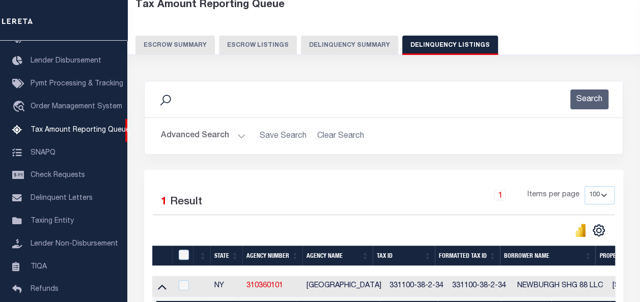
click at [223, 135] on button "Advanced Search" at bounding box center [203, 136] width 85 height 20
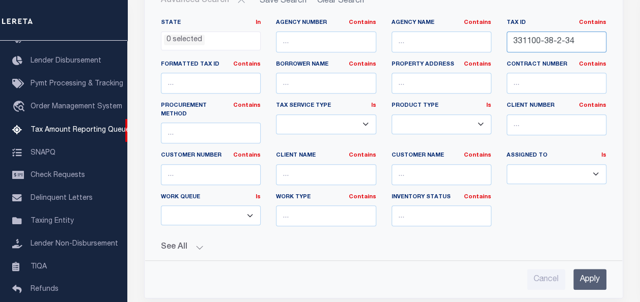
click at [543, 40] on input "331100-38-2-34" at bounding box center [557, 42] width 100 height 21
paste input "1121068"
drag, startPoint x: 512, startPoint y: 40, endPoint x: 649, endPoint y: 46, distance: 137.1
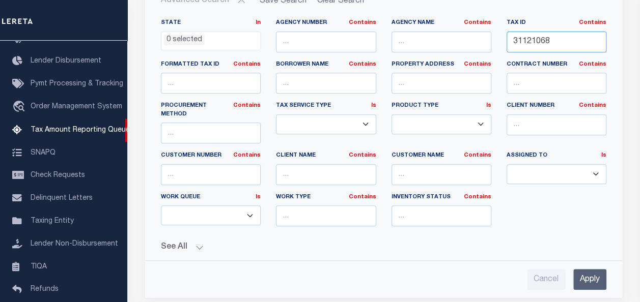
click at [639, 46] on html "Home Tax Amount Reporting Queue Profile" at bounding box center [320, 200] width 640 height 787
click at [592, 269] on input "Apply" at bounding box center [589, 279] width 33 height 21
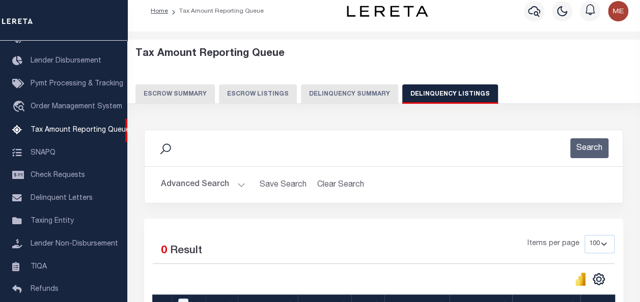
click at [226, 184] on button "Advanced Search" at bounding box center [203, 185] width 85 height 20
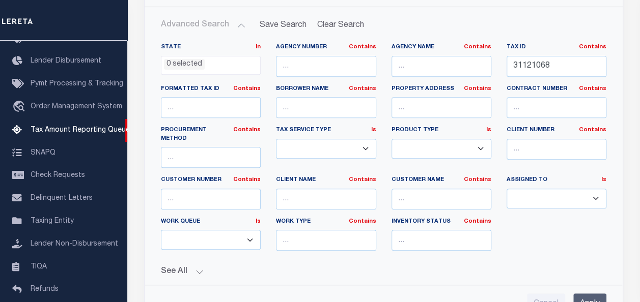
scroll to position [180, 0]
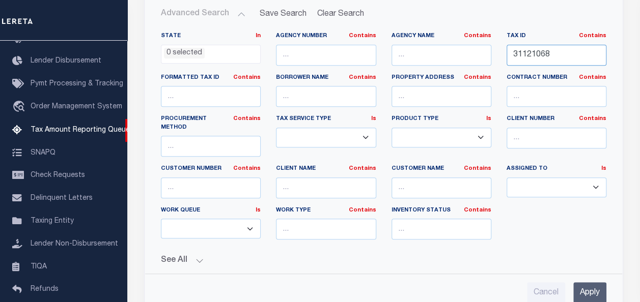
click at [559, 57] on input "31121068" at bounding box center [557, 55] width 100 height 21
paste input "31100-38-2-34"
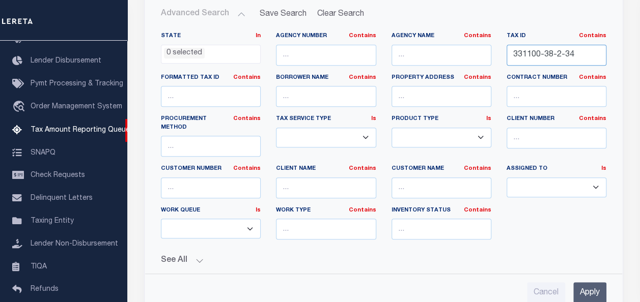
drag, startPoint x: 522, startPoint y: 54, endPoint x: 647, endPoint y: 73, distance: 126.2
click at [639, 73] on html "Home Tax Amount Reporting Queue Profile" at bounding box center [320, 187] width 640 height 734
type input "331100-38-2-34"
click at [589, 288] on input "Apply" at bounding box center [589, 293] width 33 height 21
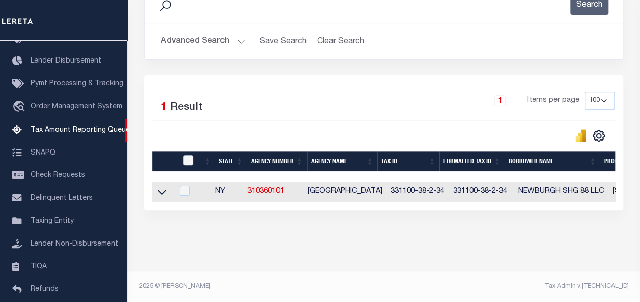
scroll to position [159, 0]
click at [159, 187] on icon at bounding box center [162, 192] width 9 height 11
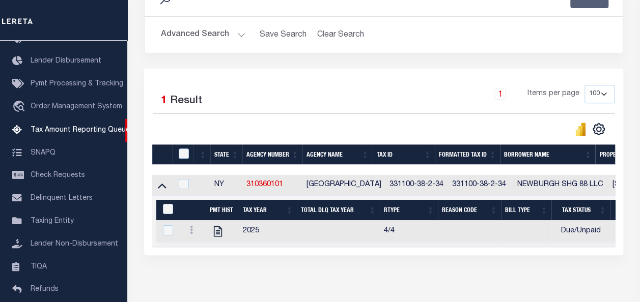
scroll to position [200, 0]
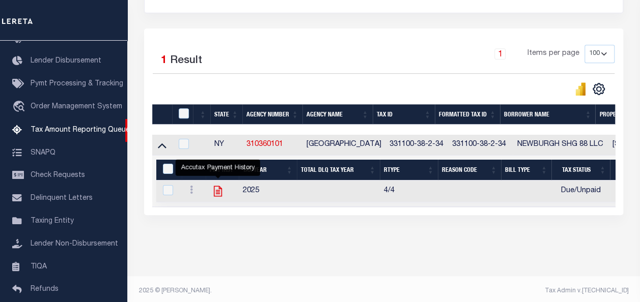
click at [211, 193] on icon "" at bounding box center [217, 191] width 13 height 13
checkbox input "true"
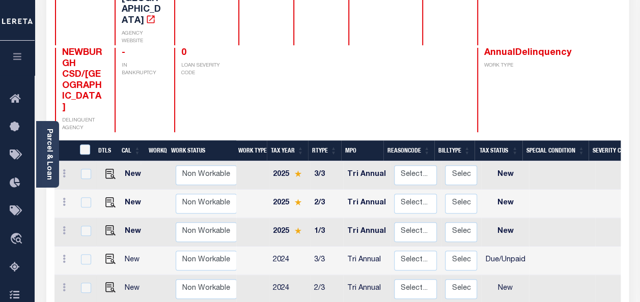
scroll to position [152, 0]
